Goal: Communication & Community: Answer question/provide support

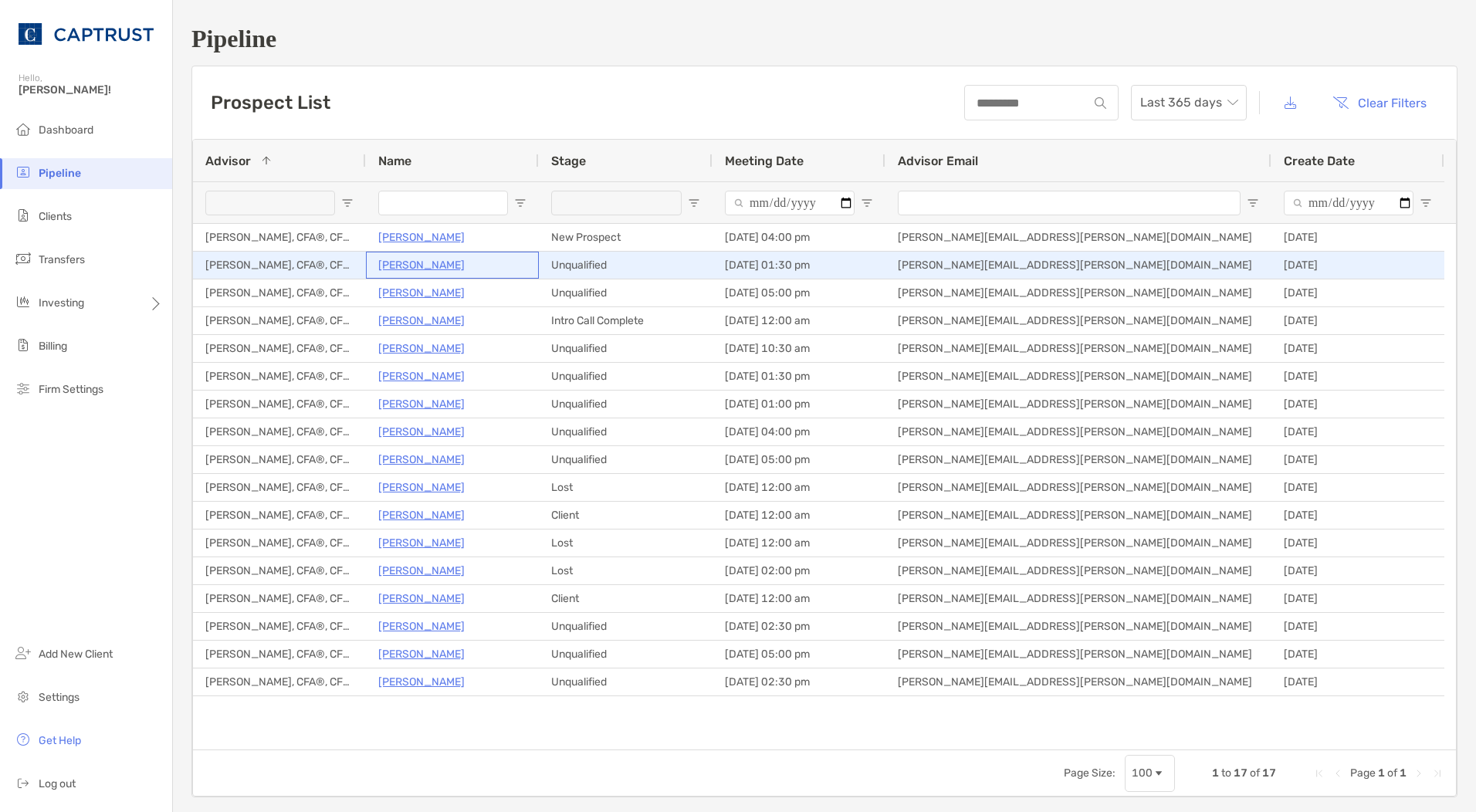
click at [439, 262] on p "Zachery Kreiss" at bounding box center [421, 264] width 86 height 19
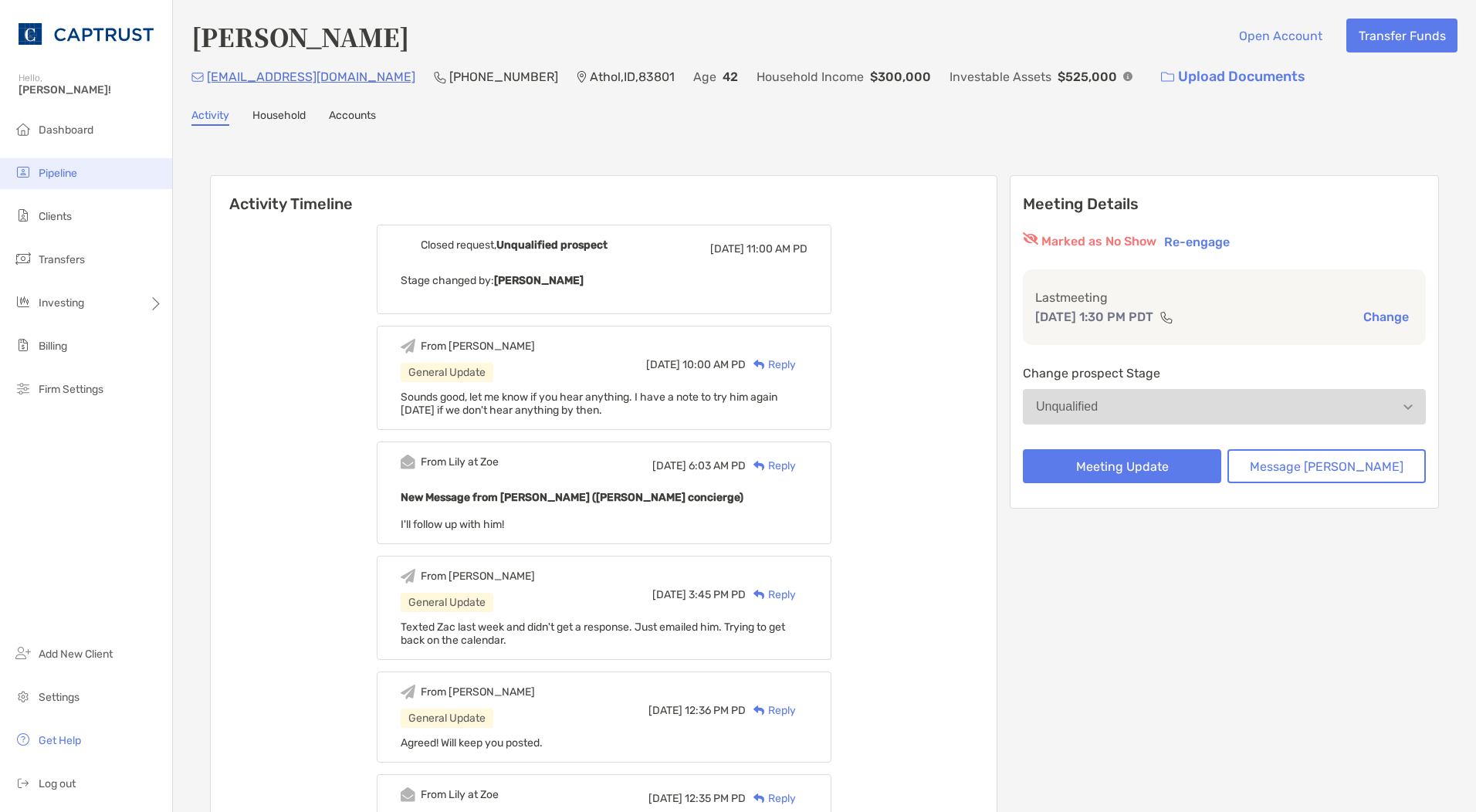
click at [75, 162] on li "Pipeline" at bounding box center [86, 173] width 172 height 31
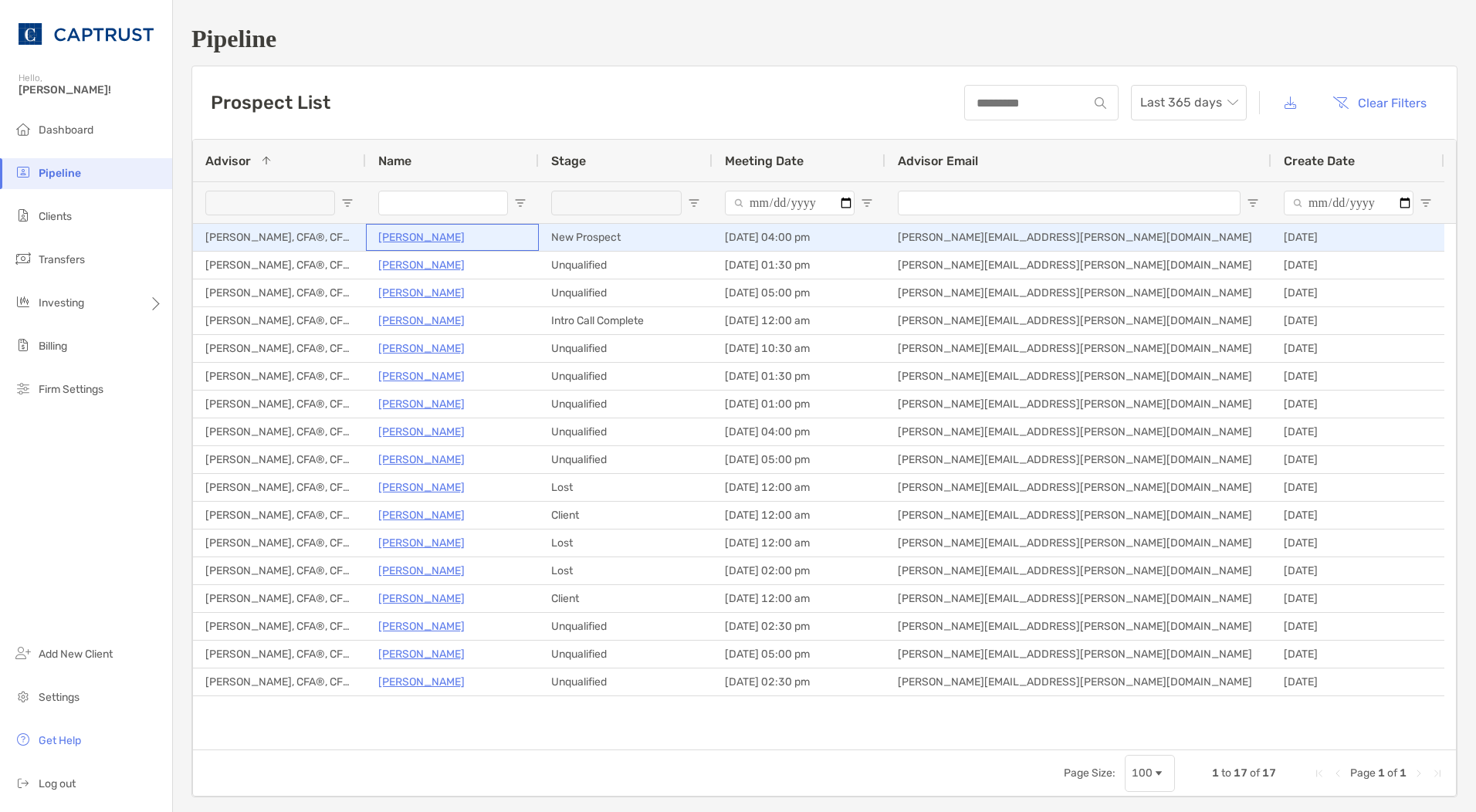
click at [429, 241] on p "[PERSON_NAME]" at bounding box center [421, 236] width 86 height 19
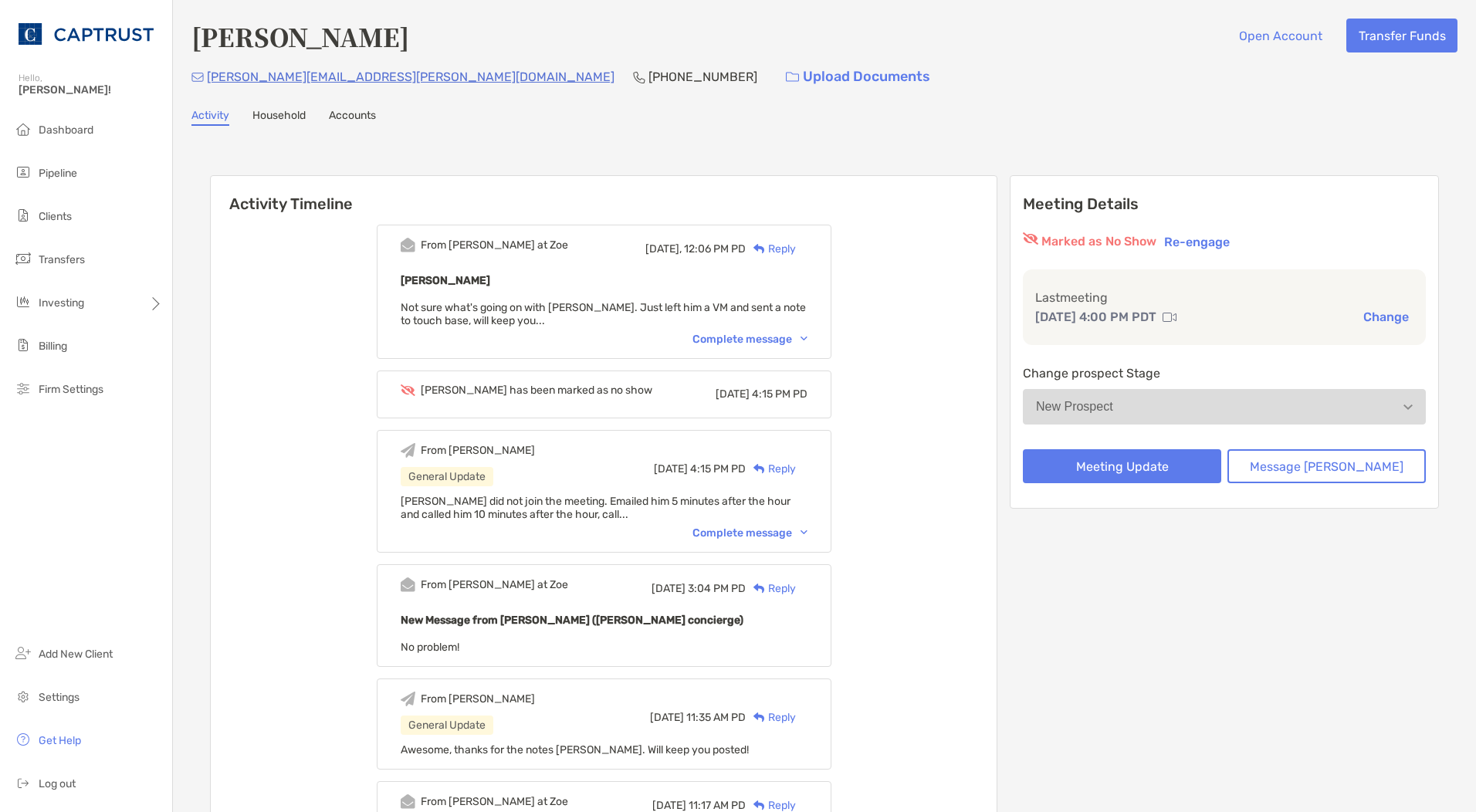
click at [777, 339] on div "Complete message" at bounding box center [750, 339] width 115 height 13
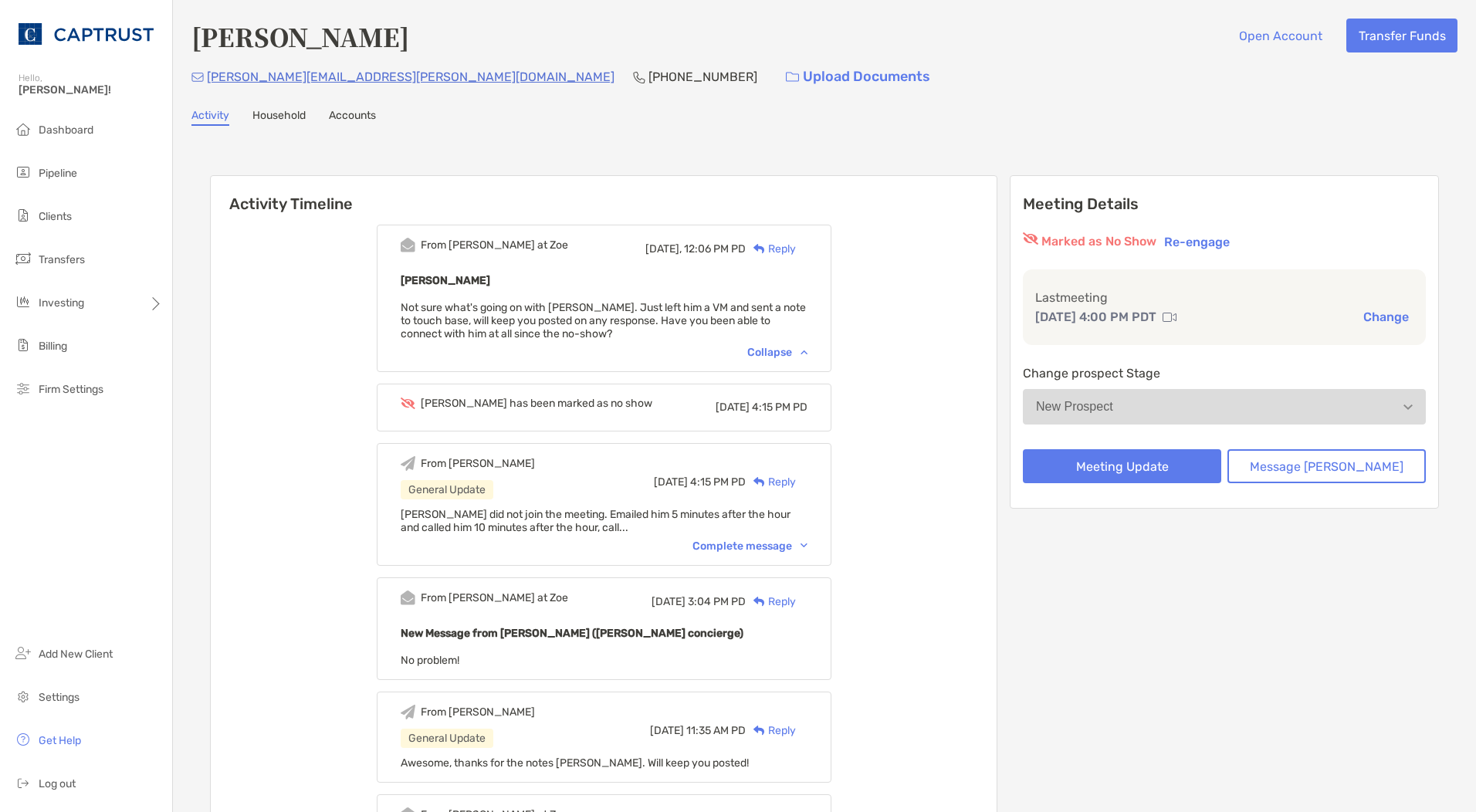
click at [796, 255] on div "Reply" at bounding box center [771, 249] width 50 height 16
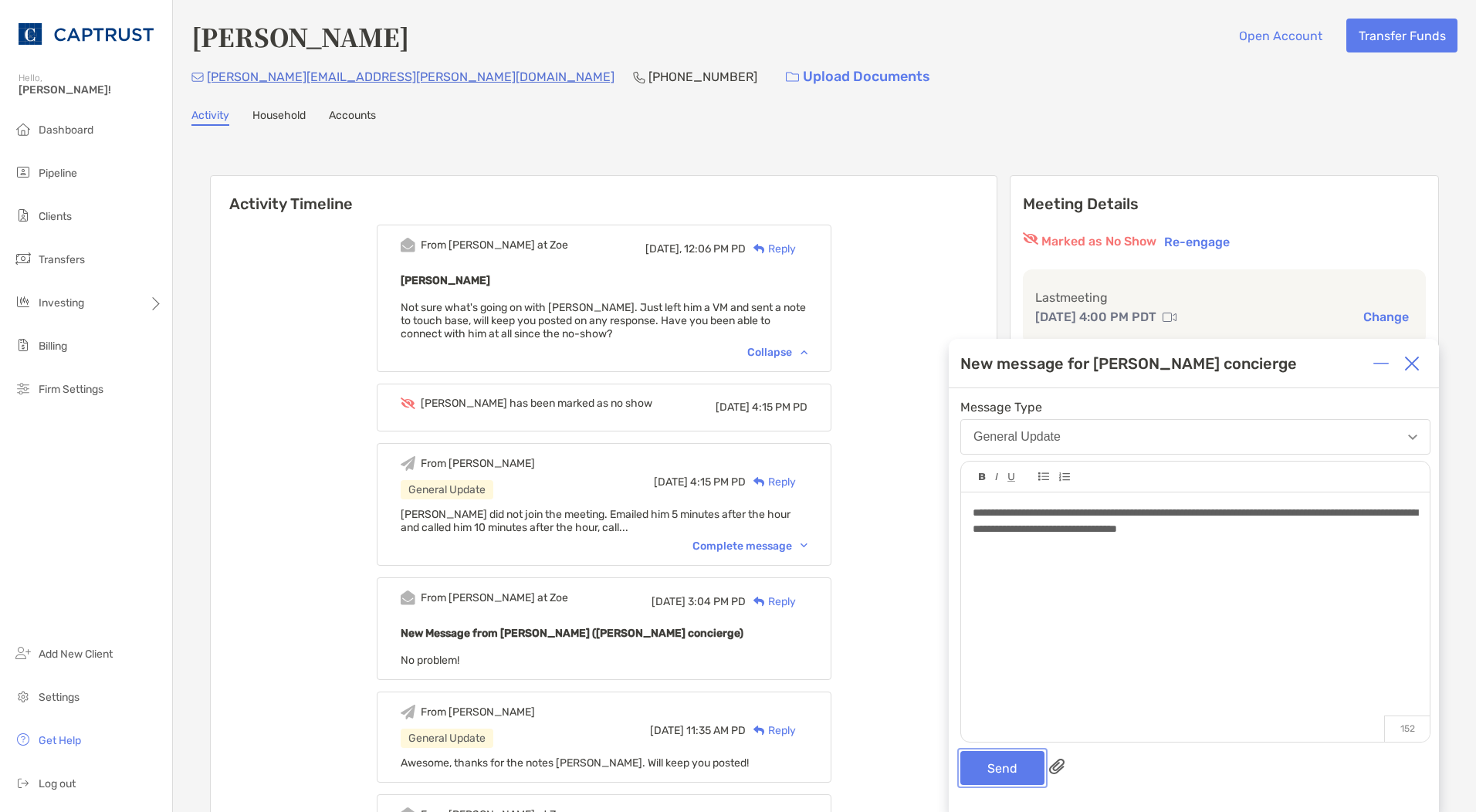
click at [997, 754] on button "Send" at bounding box center [1003, 768] width 84 height 34
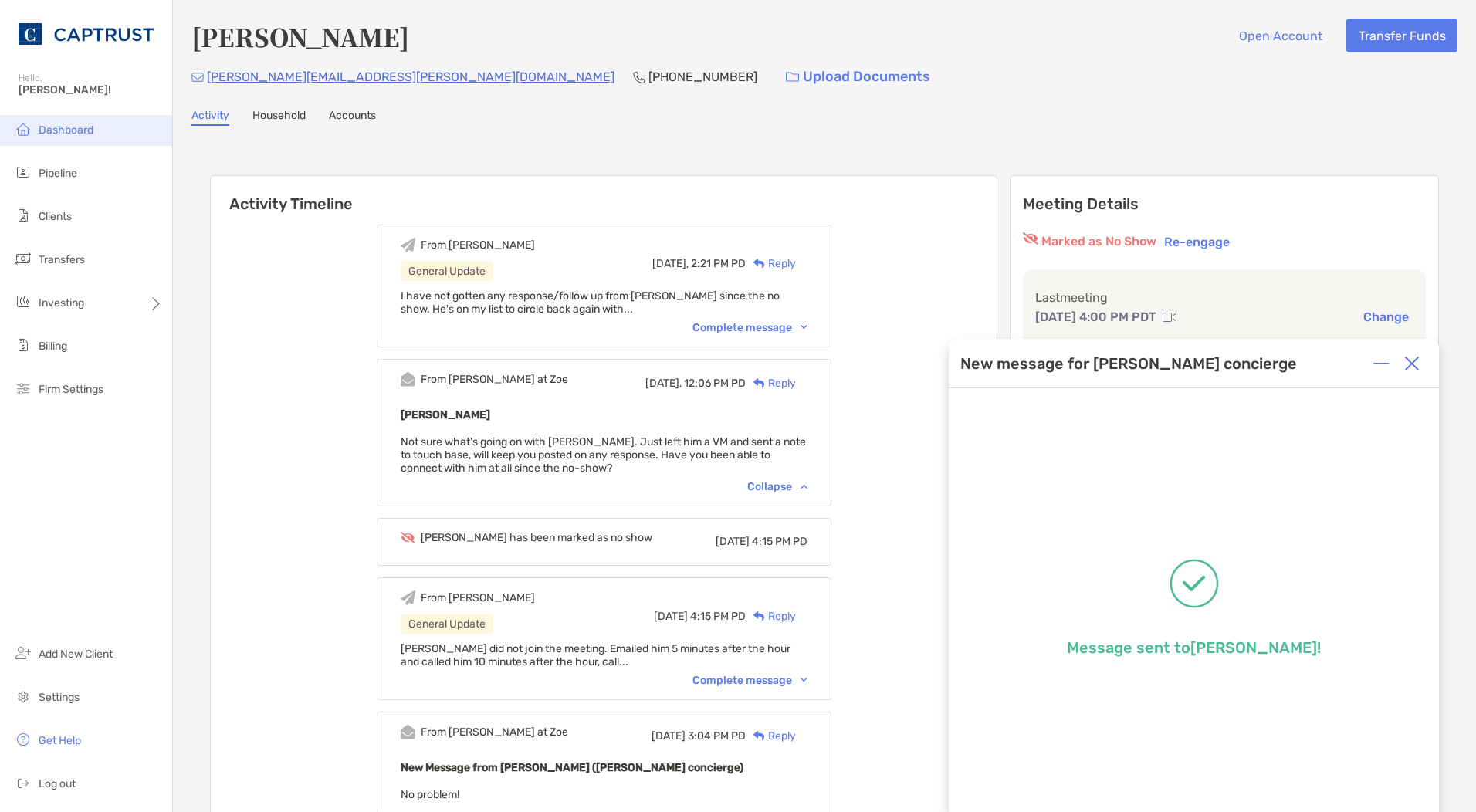
click at [45, 128] on span "Dashboard" at bounding box center [66, 129] width 55 height 13
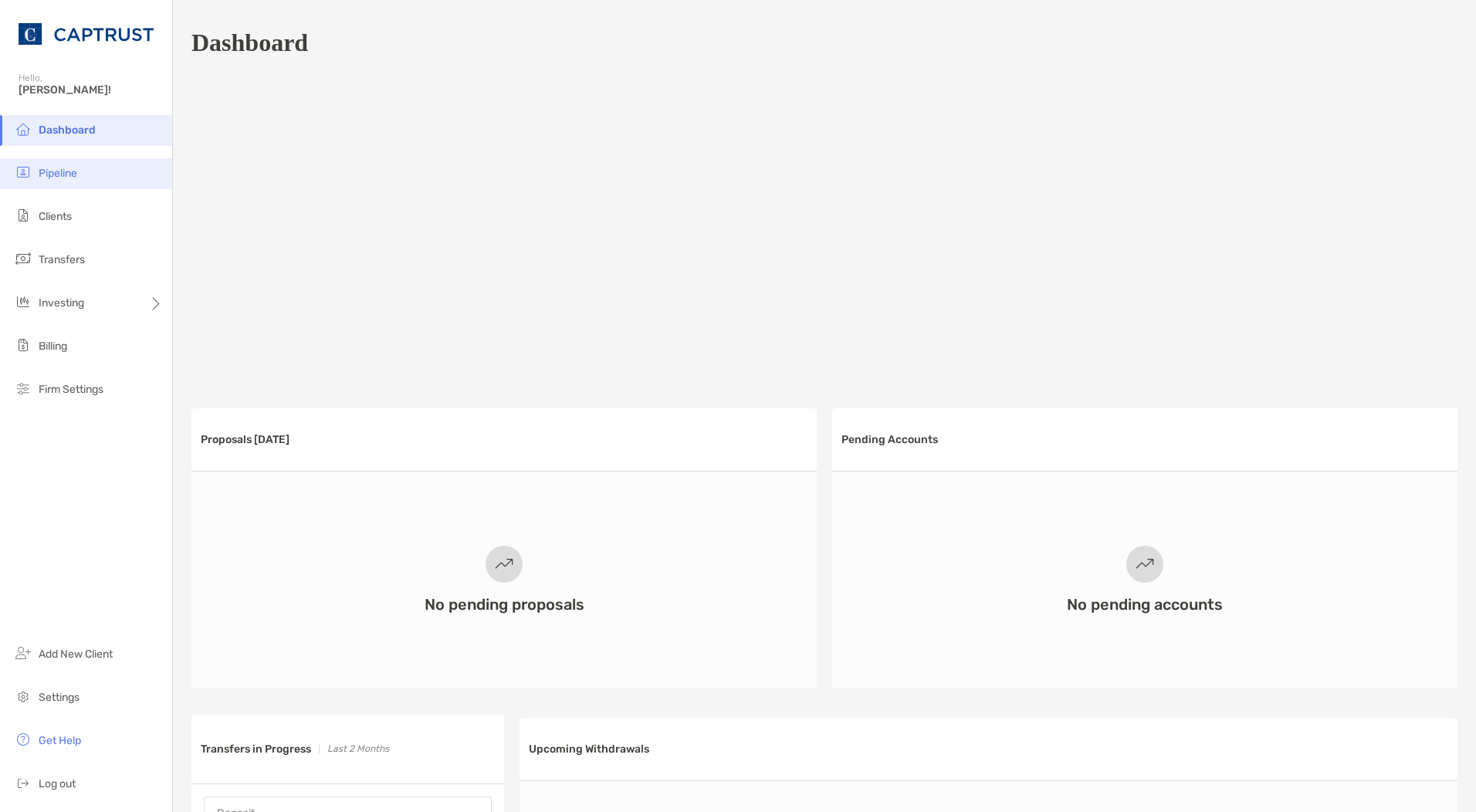
click at [66, 173] on span "Pipeline" at bounding box center [57, 173] width 39 height 13
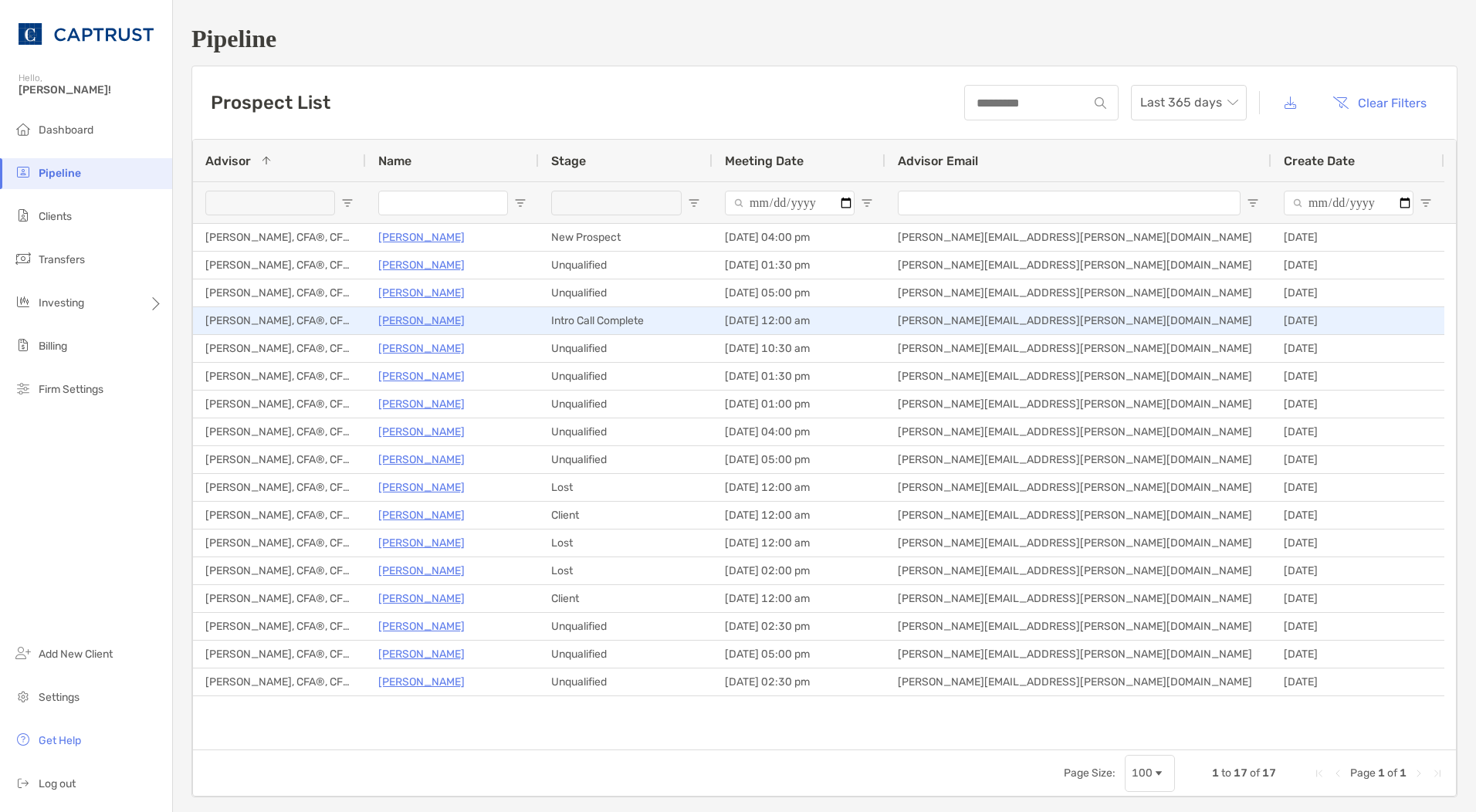
click at [428, 321] on p "David Copsey" at bounding box center [421, 320] width 86 height 19
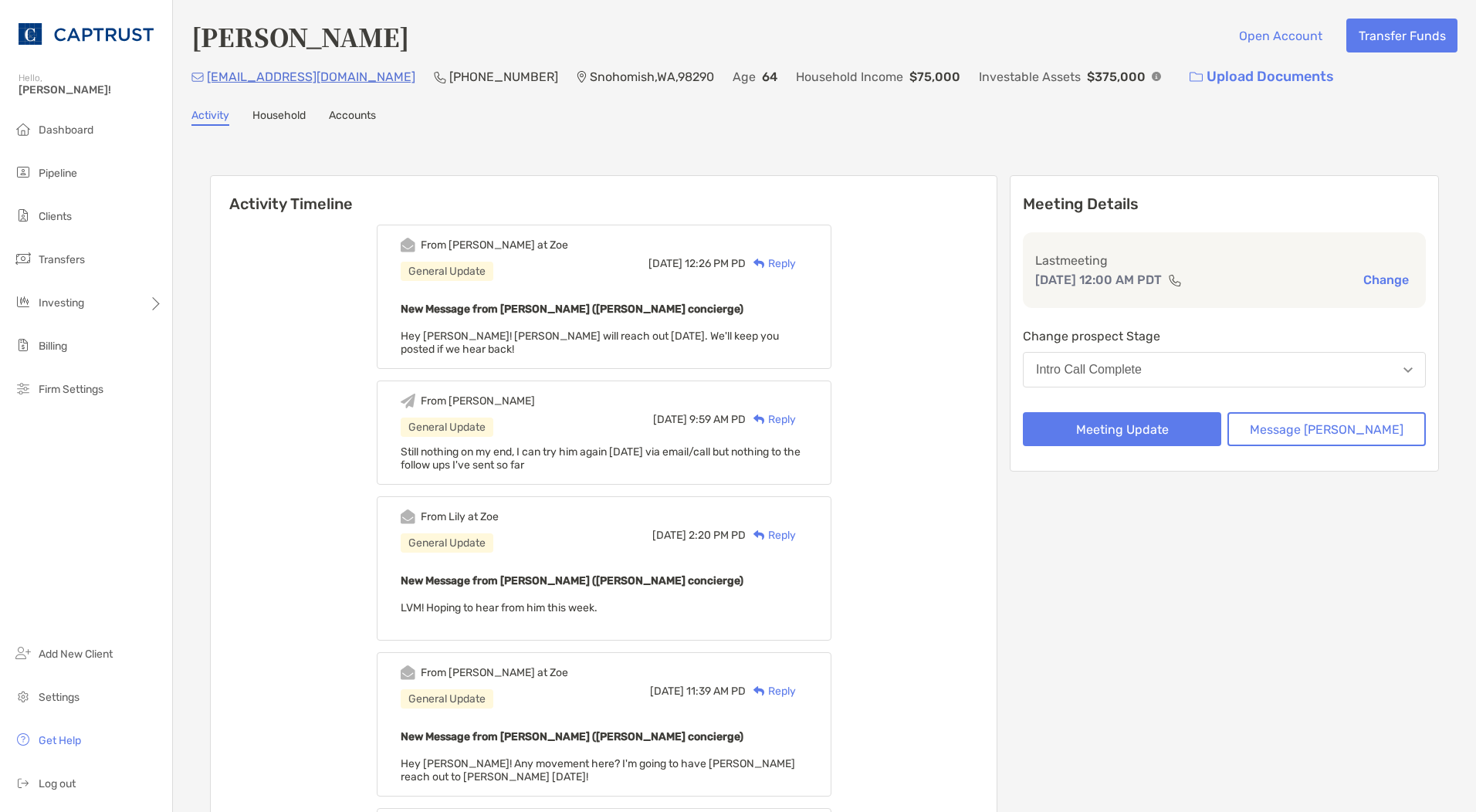
click at [790, 271] on div "Reply" at bounding box center [771, 263] width 50 height 16
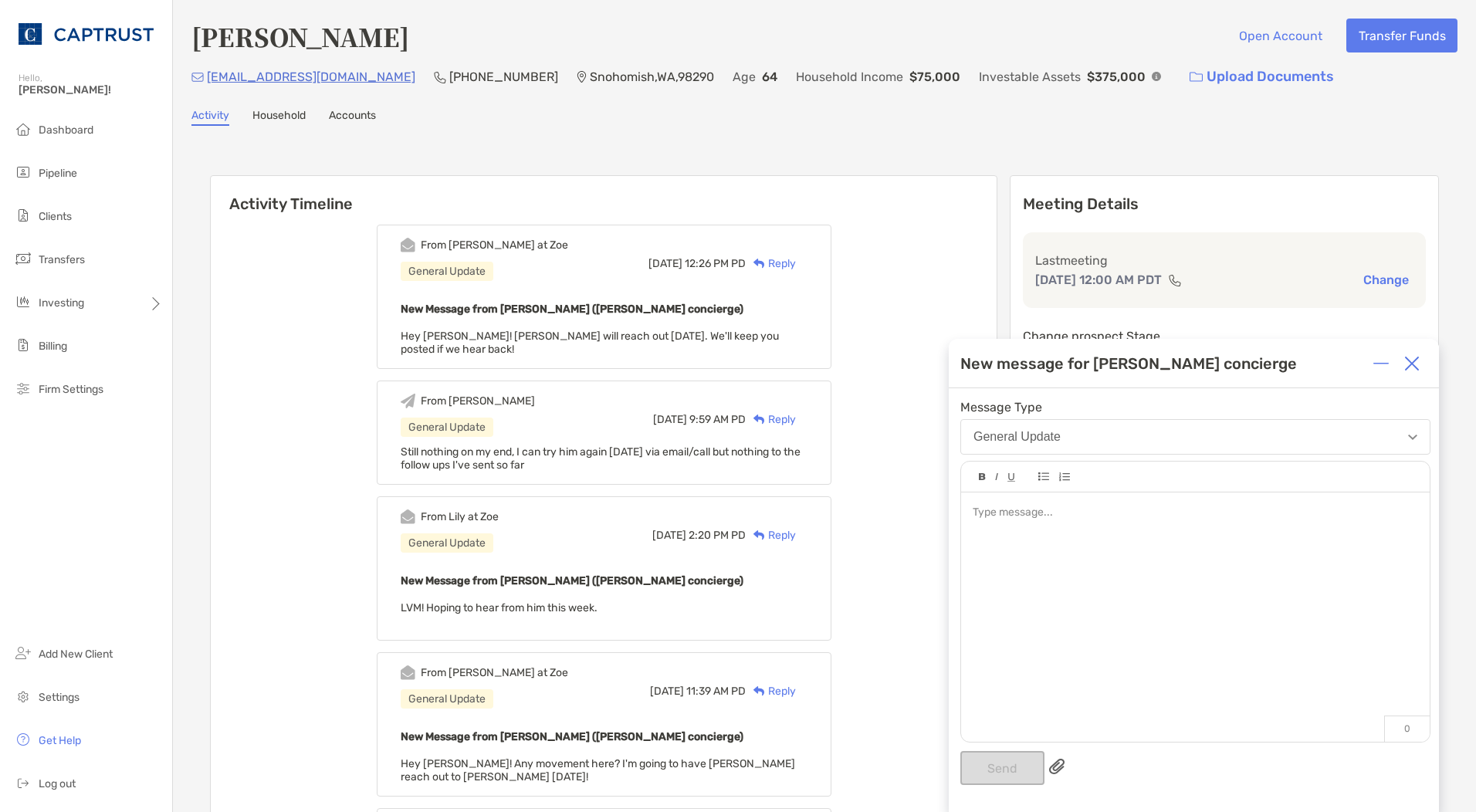
click at [1090, 570] on div at bounding box center [1196, 609] width 469 height 234
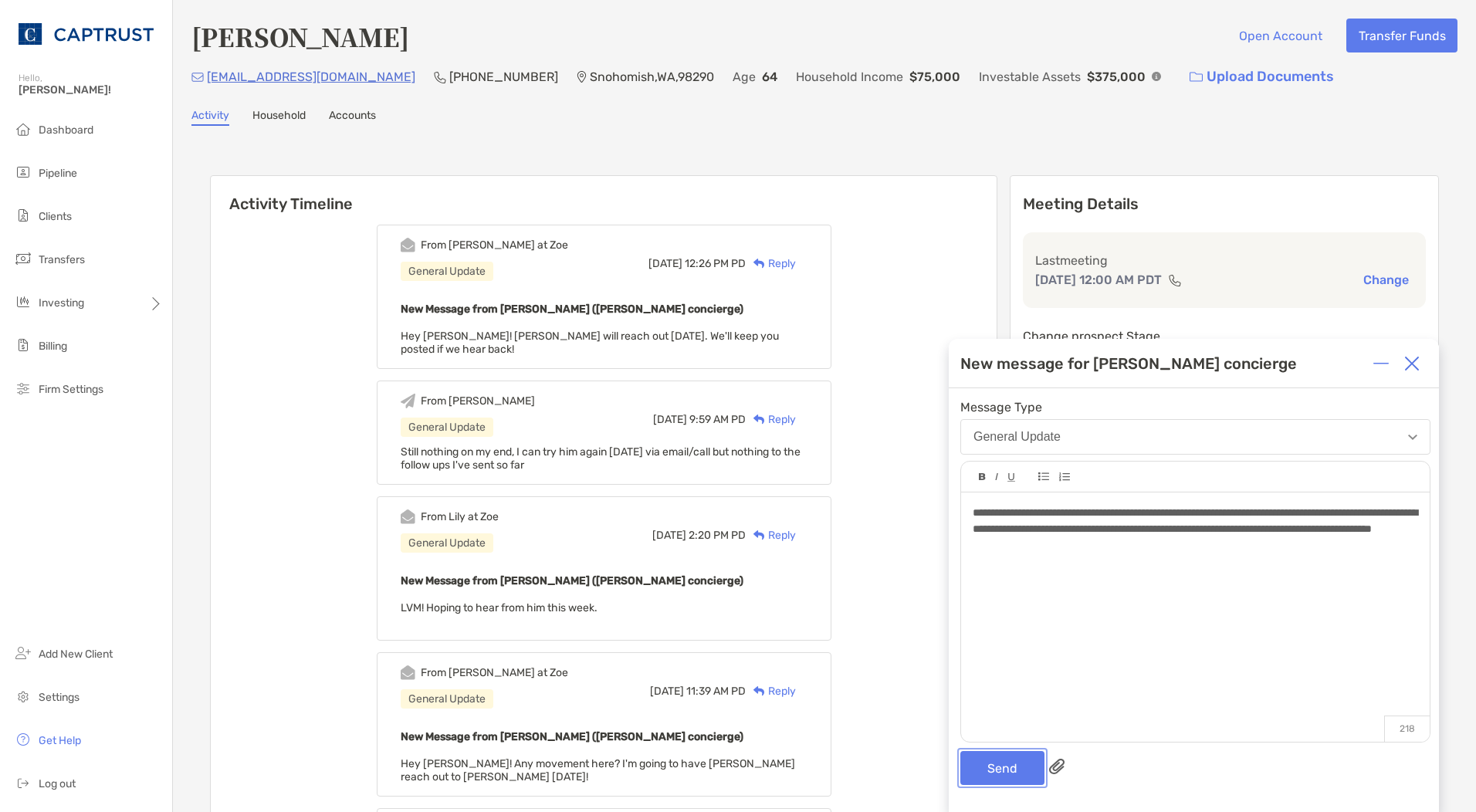
click at [984, 763] on button "Send" at bounding box center [1003, 768] width 84 height 34
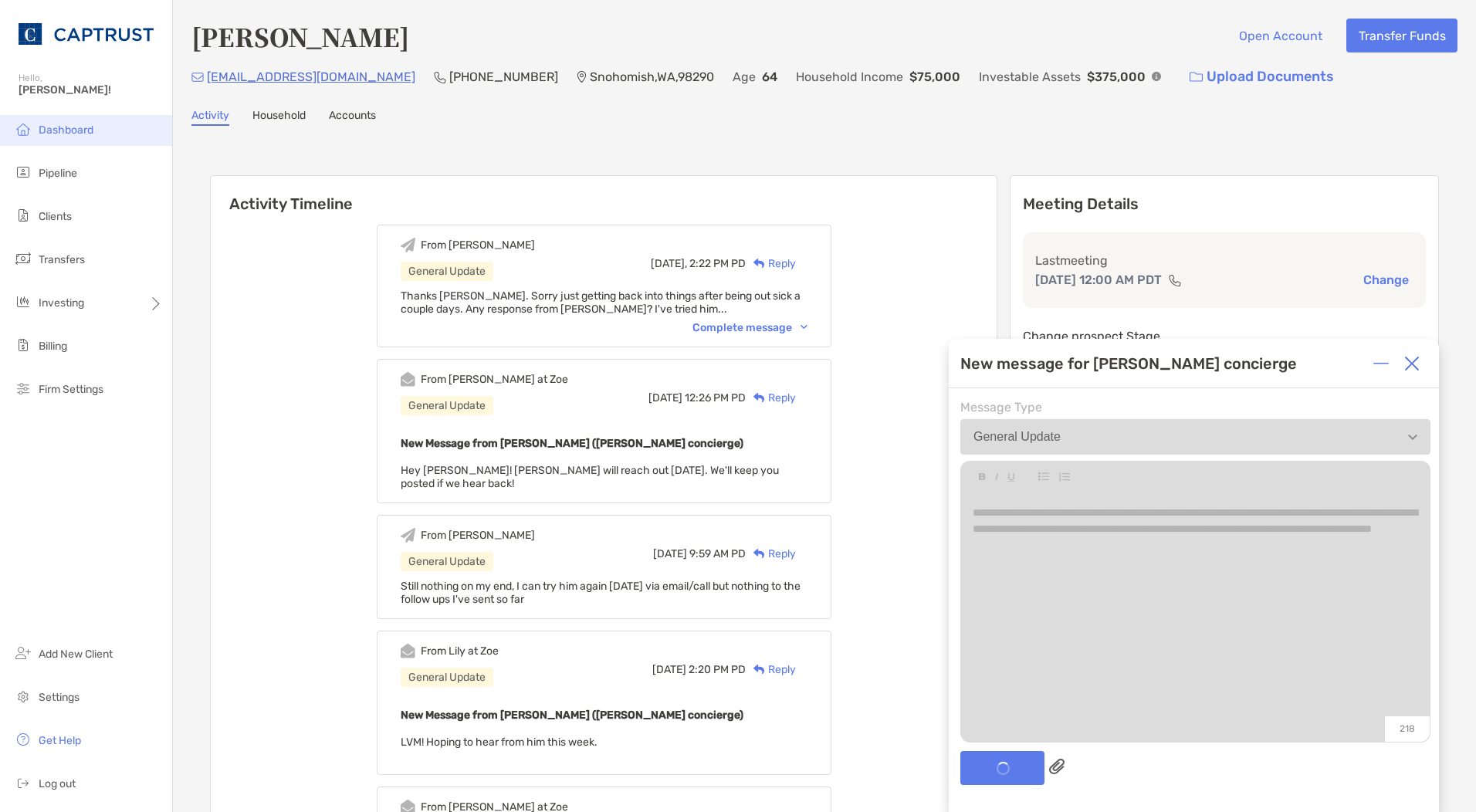
click at [70, 130] on span "Dashboard" at bounding box center [66, 129] width 55 height 13
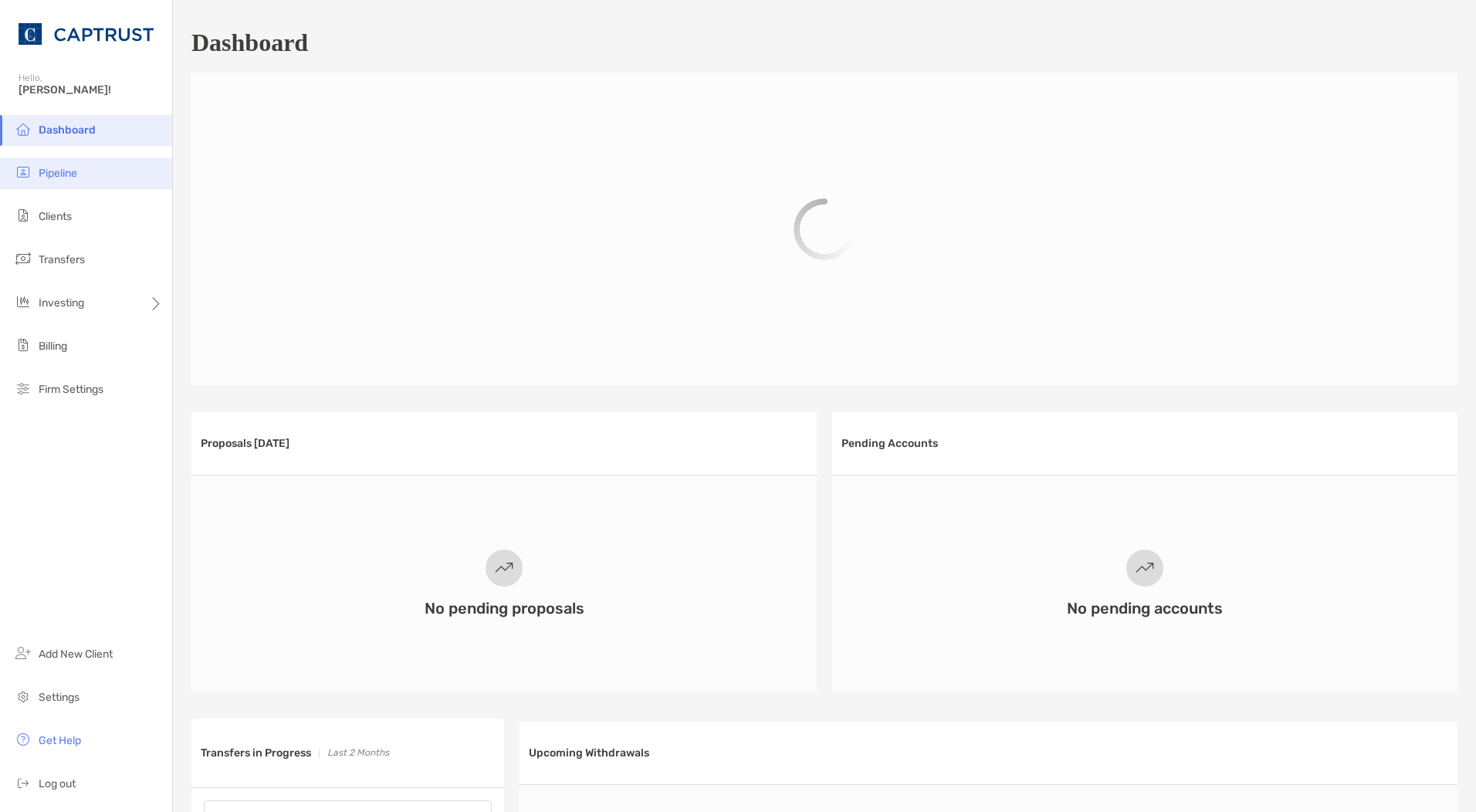
click at [57, 178] on span "Pipeline" at bounding box center [57, 173] width 39 height 13
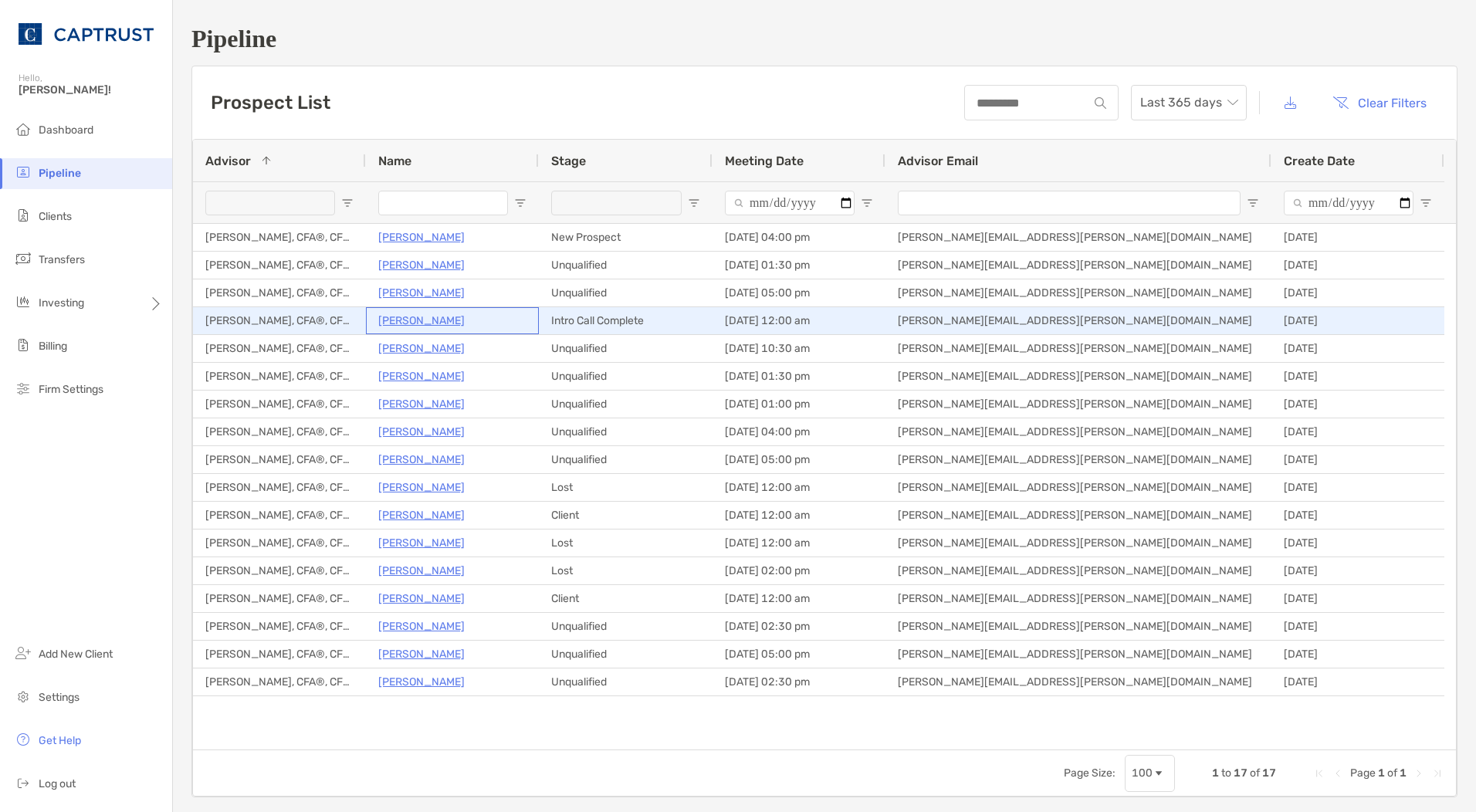
click at [413, 313] on p "[PERSON_NAME]" at bounding box center [421, 320] width 86 height 19
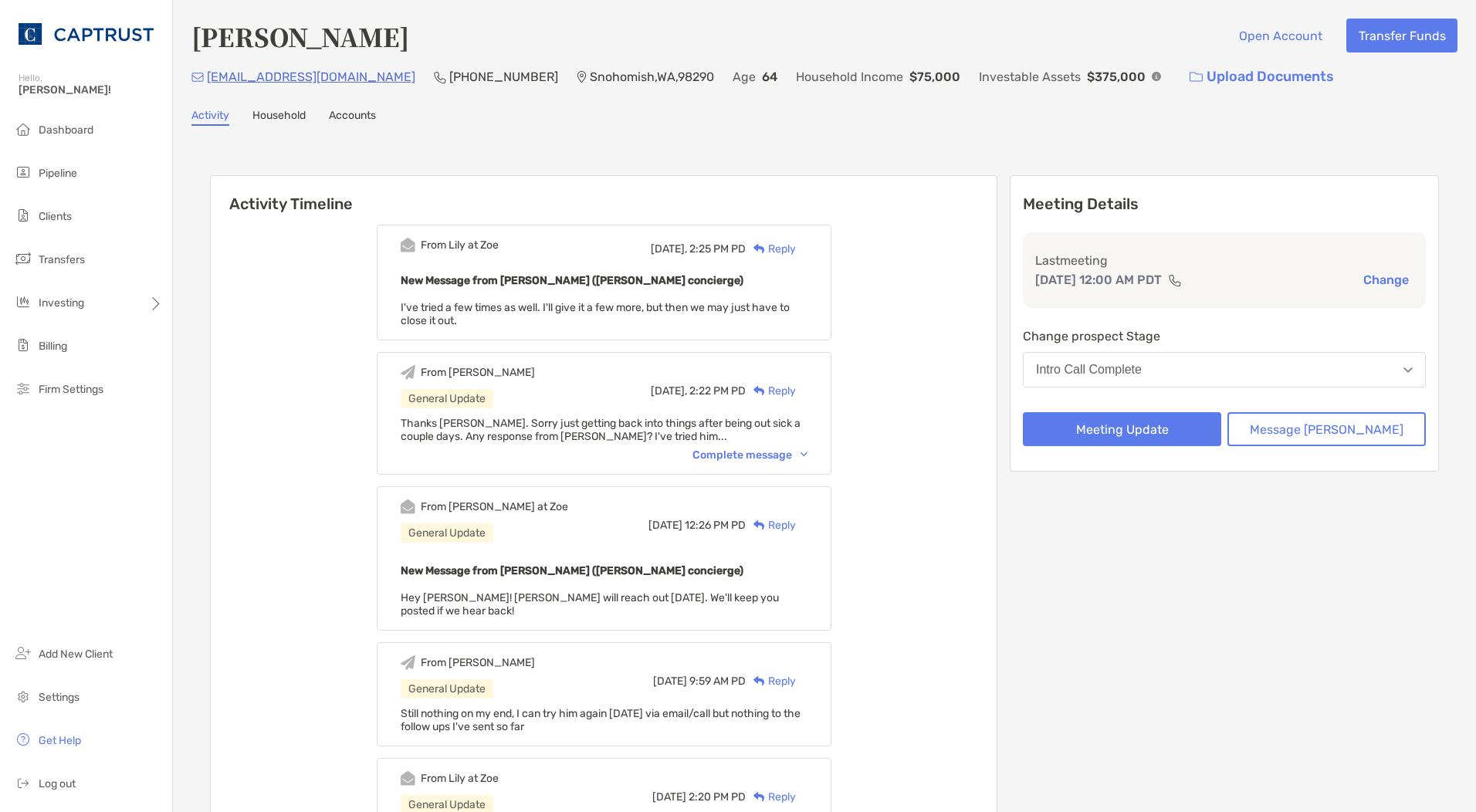
click at [778, 459] on div "Complete message" at bounding box center [750, 455] width 115 height 13
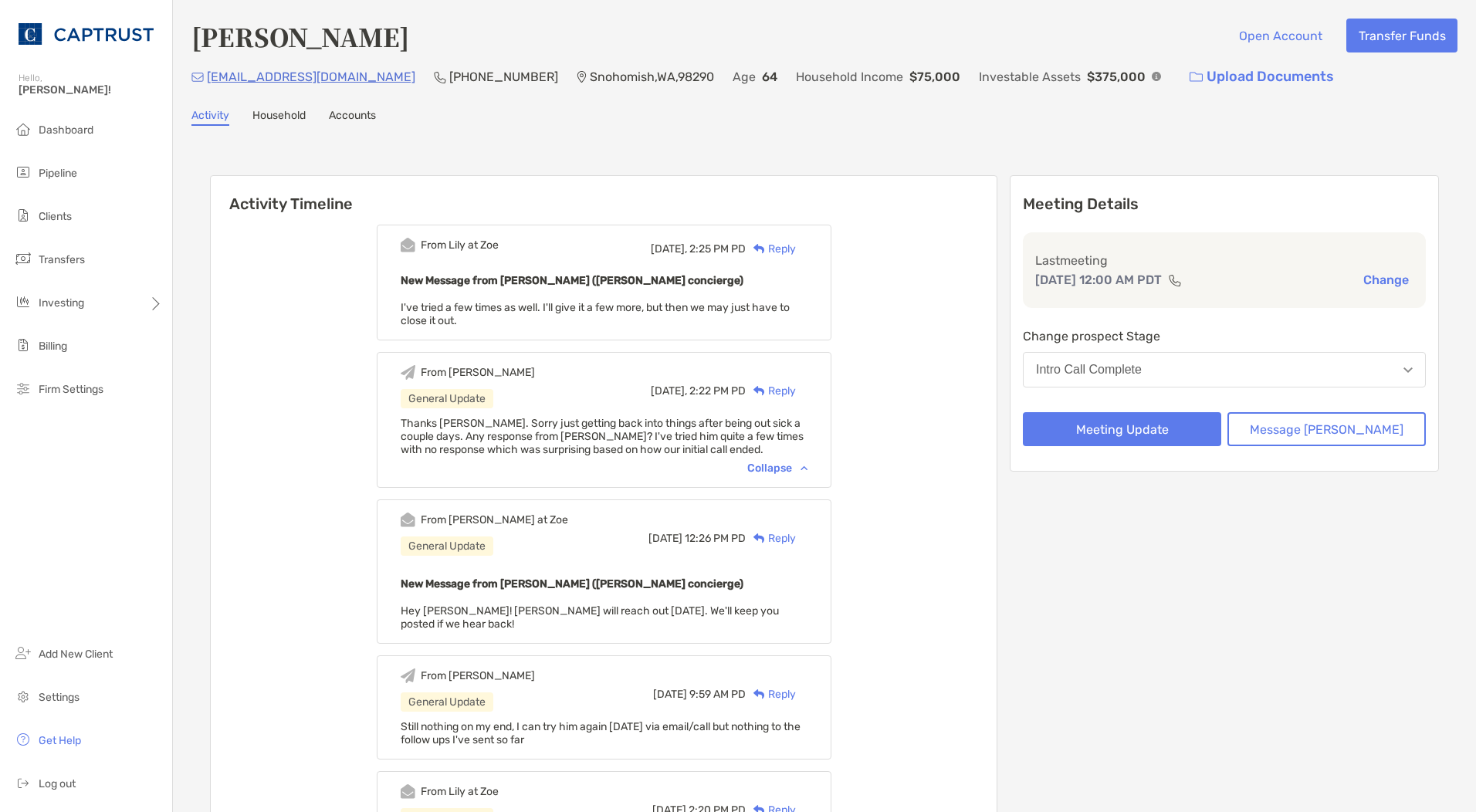
click at [793, 258] on div "[DATE], 2:25 PM PD Reply" at bounding box center [729, 249] width 156 height 22
click at [765, 250] on img at bounding box center [759, 249] width 12 height 10
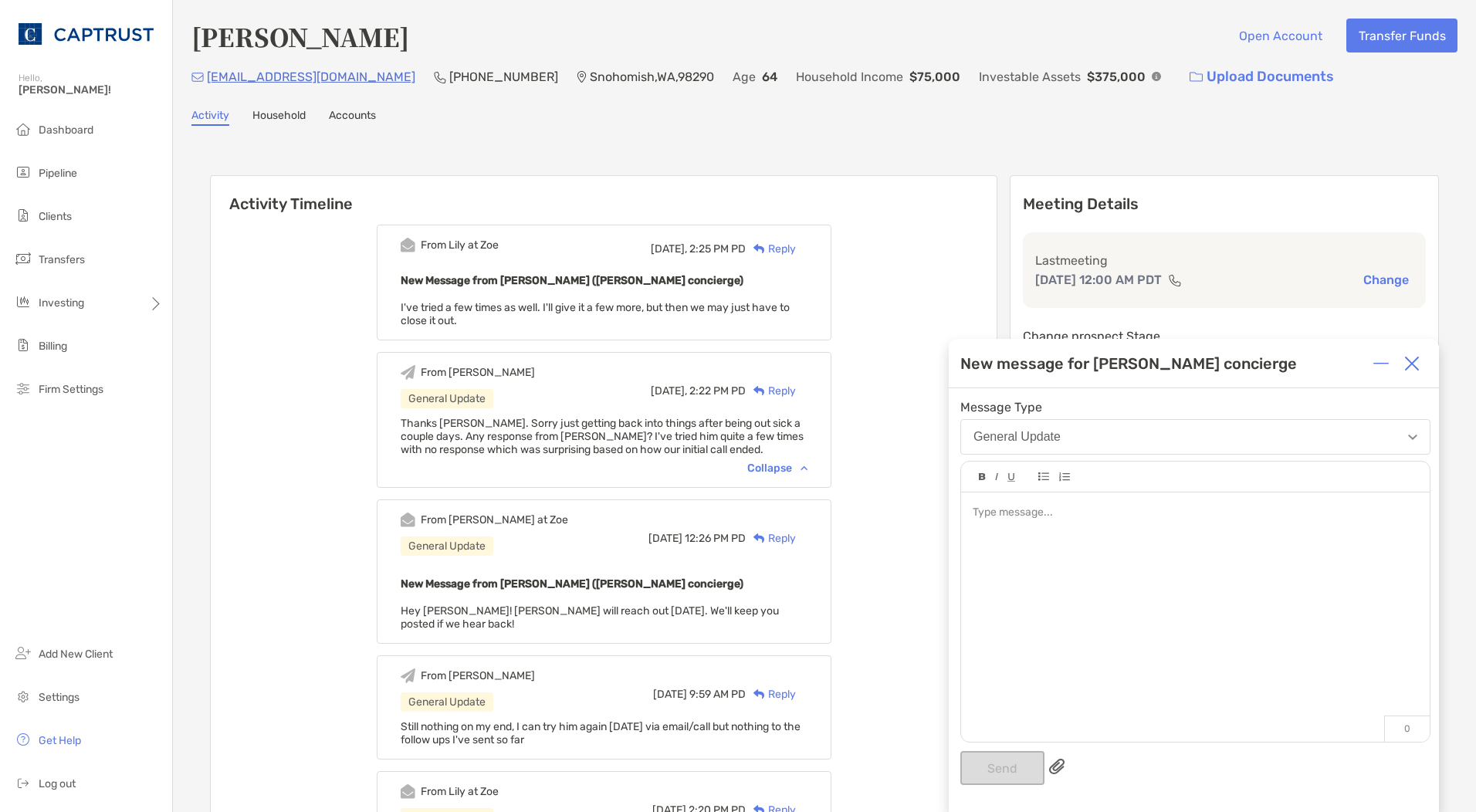
click at [978, 533] on div at bounding box center [1196, 609] width 469 height 234
click at [1249, 521] on div "**********" at bounding box center [1195, 513] width 445 height 16
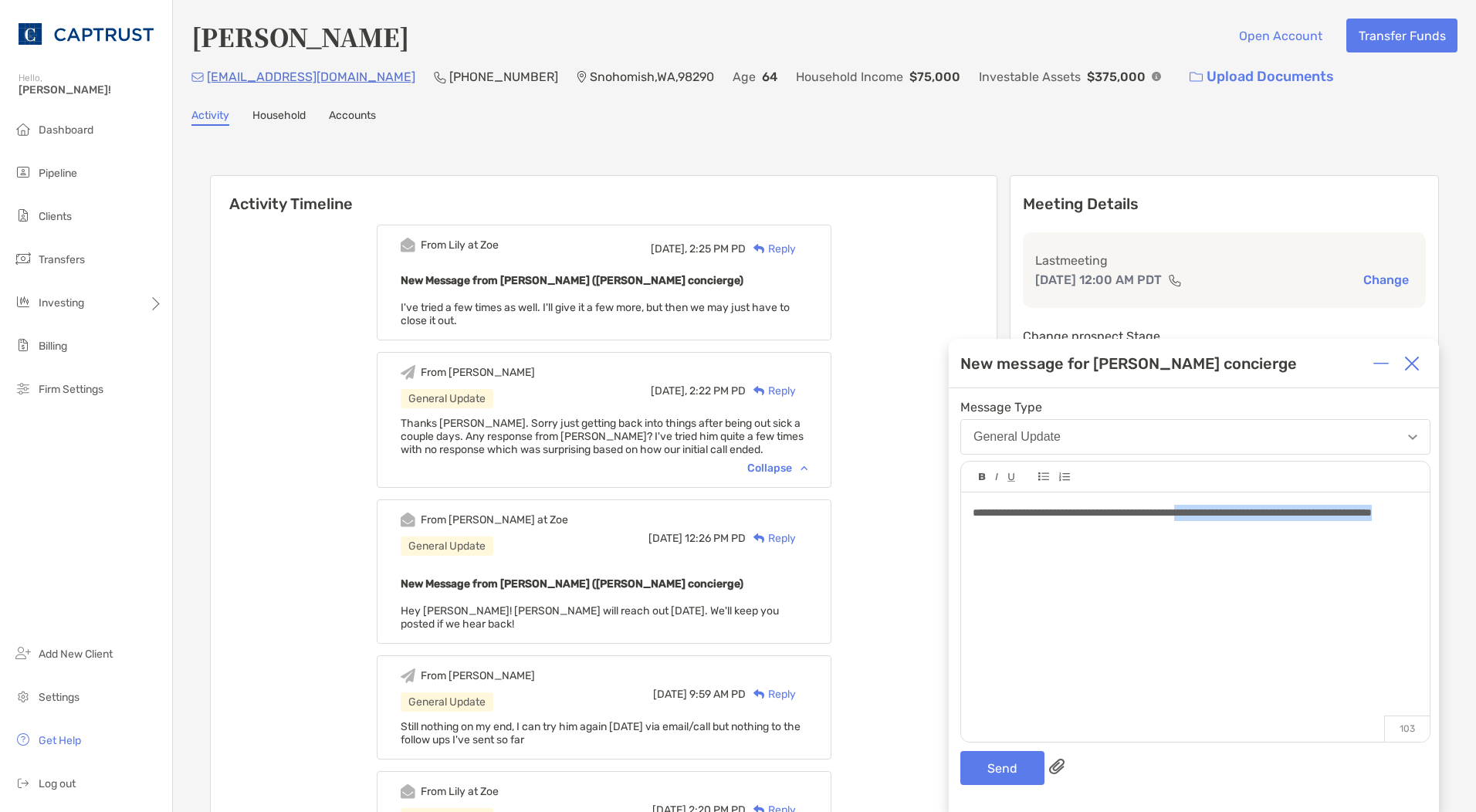
drag, startPoint x: 1278, startPoint y: 534, endPoint x: 1198, endPoint y: 508, distance: 84.1
click at [1198, 508] on div "**********" at bounding box center [1195, 513] width 445 height 16
click at [1148, 513] on span "**********" at bounding box center [1103, 513] width 261 height 11
click at [1004, 758] on button "Send" at bounding box center [1003, 768] width 84 height 34
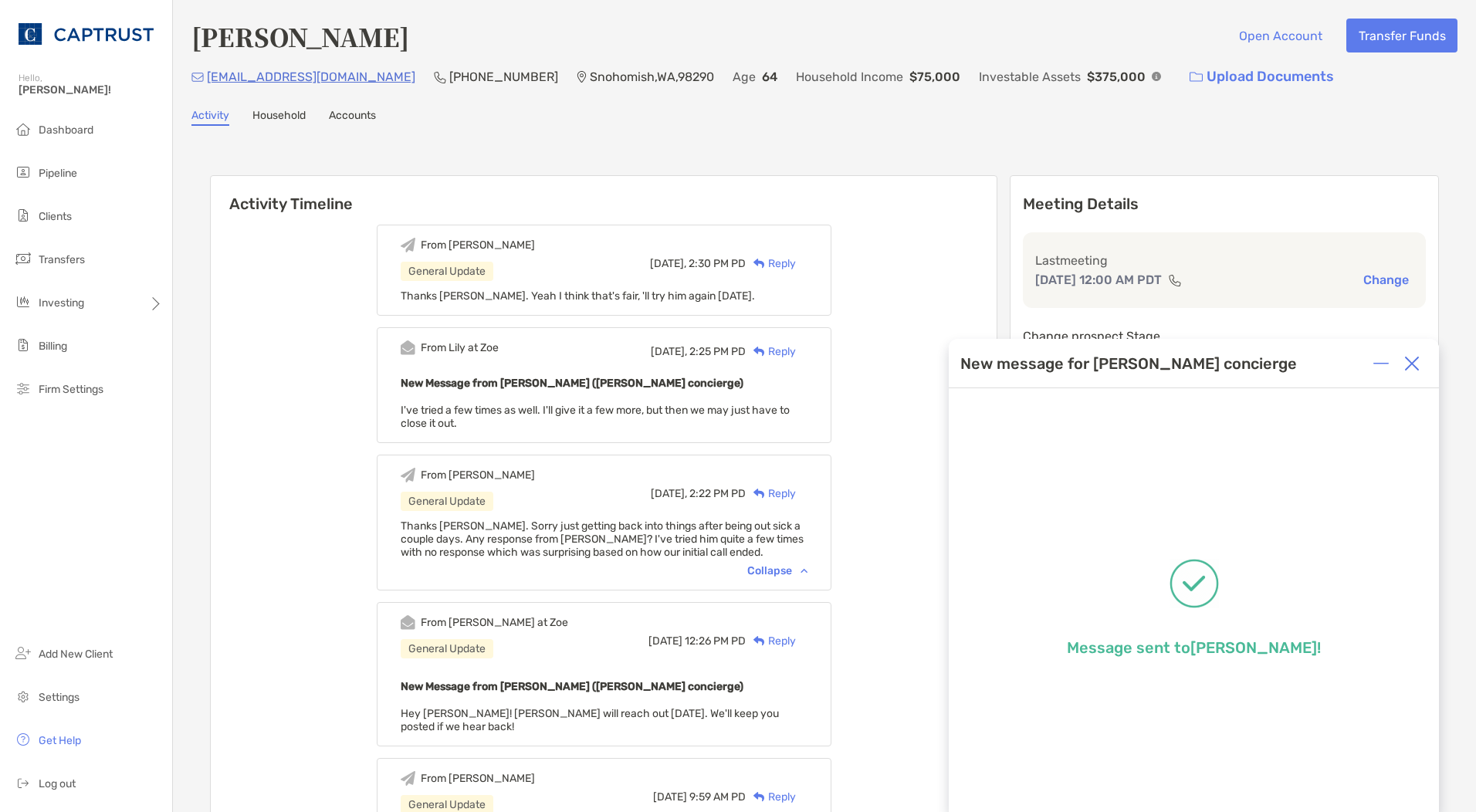
click at [53, 146] on ul "Dashboard Pipeline Clients Transfers Investing Billing Firm Settings" at bounding box center [86, 266] width 172 height 303
click at [40, 137] on li "Dashboard" at bounding box center [86, 130] width 172 height 31
